Goal: Transaction & Acquisition: Purchase product/service

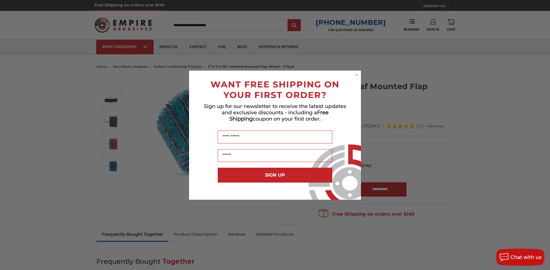
click at [357, 76] on circle "Close dialog" at bounding box center [356, 74] width 5 height 5
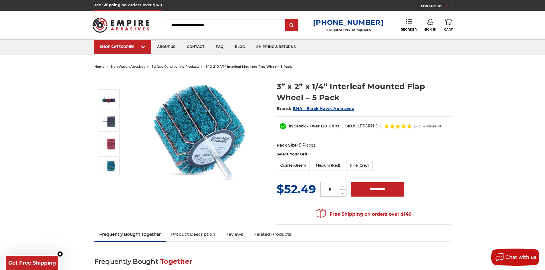
scroll to position [29, 0]
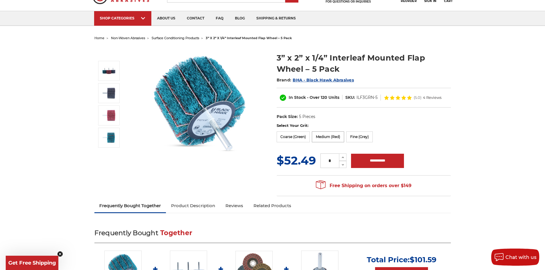
click at [336, 137] on label "Medium (Red)" at bounding box center [328, 137] width 32 height 11
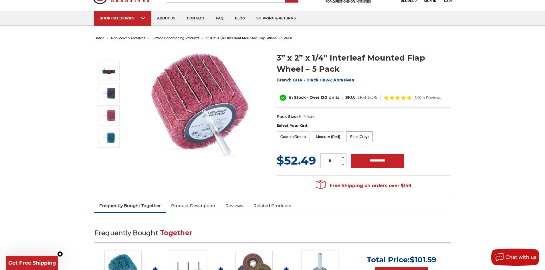
click at [355, 136] on label "Fine (Grey)" at bounding box center [359, 137] width 27 height 11
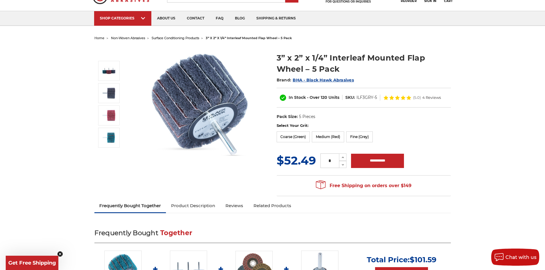
click at [220, 120] on img at bounding box center [200, 103] width 114 height 114
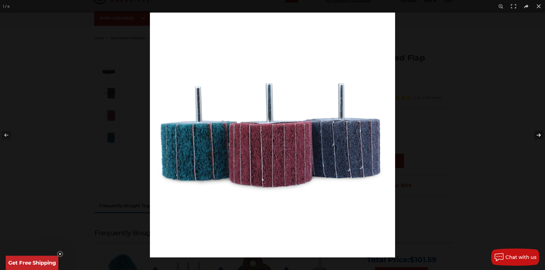
click at [535, 135] on button at bounding box center [535, 135] width 20 height 29
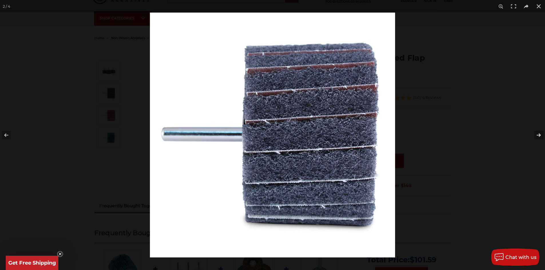
click at [535, 135] on button at bounding box center [535, 135] width 20 height 29
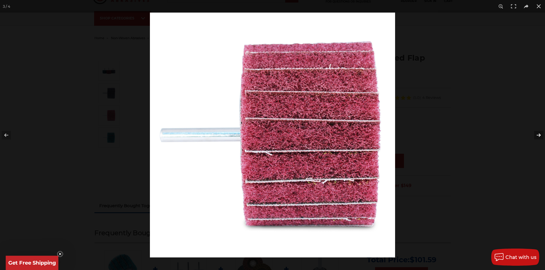
click at [535, 135] on button at bounding box center [535, 135] width 20 height 29
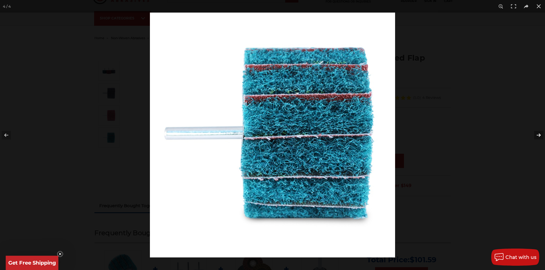
click at [535, 135] on button at bounding box center [535, 135] width 20 height 29
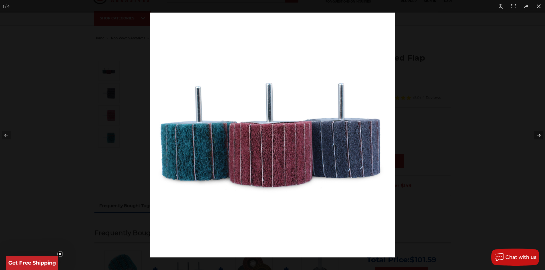
click at [535, 135] on button at bounding box center [535, 135] width 20 height 29
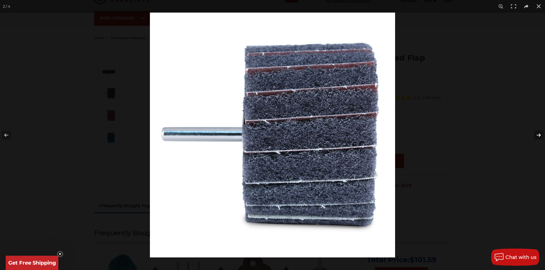
click at [535, 135] on button at bounding box center [535, 135] width 20 height 29
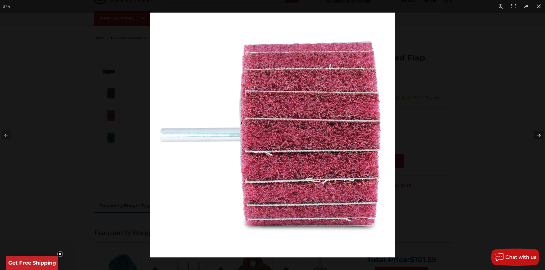
click at [535, 135] on button at bounding box center [535, 135] width 20 height 29
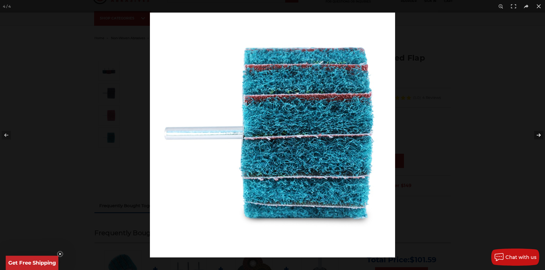
click at [535, 135] on button at bounding box center [535, 135] width 20 height 29
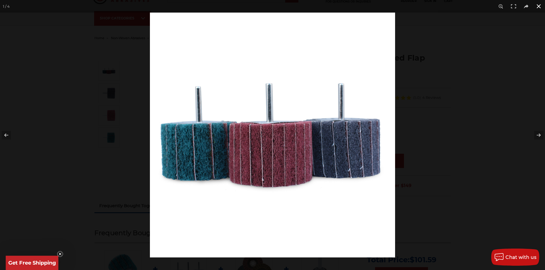
click at [541, 5] on button at bounding box center [539, 6] width 13 height 13
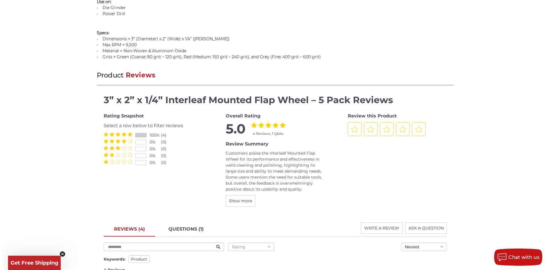
scroll to position [658, 0]
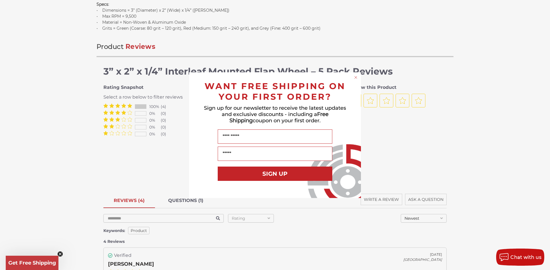
click at [57, 71] on div "Close dialog WANT FREE SHIPPING ON YOUR FIRST ORDER? Sign up for our newsletter…" at bounding box center [275, 135] width 550 height 270
